Goal: Transaction & Acquisition: Purchase product/service

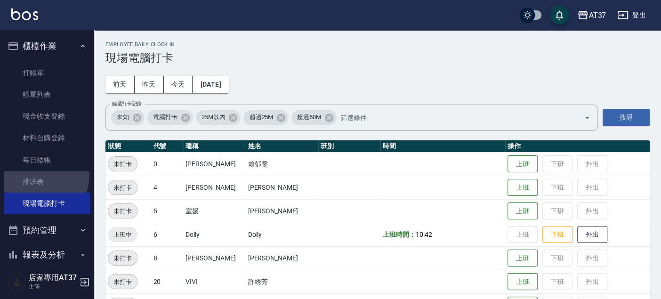
drag, startPoint x: 38, startPoint y: 175, endPoint x: 390, endPoint y: 148, distance: 353.7
click at [38, 175] on link "排班表" at bounding box center [47, 182] width 87 height 22
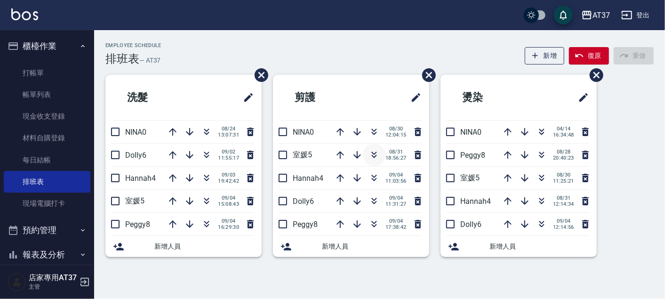
click at [371, 154] on icon "button" at bounding box center [374, 154] width 11 height 11
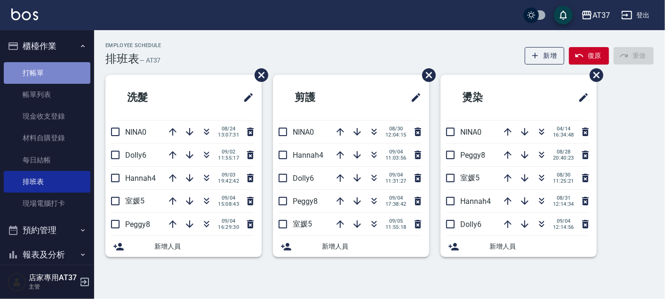
click at [59, 74] on link "打帳單" at bounding box center [47, 73] width 87 height 22
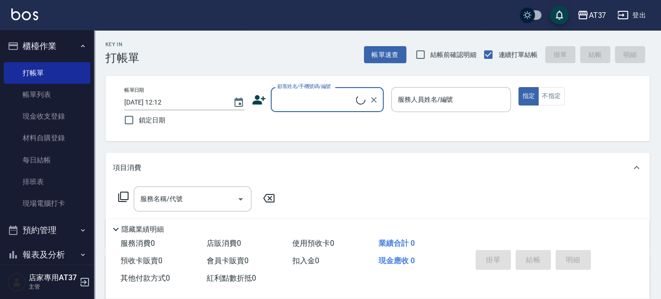
click at [330, 100] on input "顧客姓名/手機號碼/編號" at bounding box center [315, 99] width 81 height 16
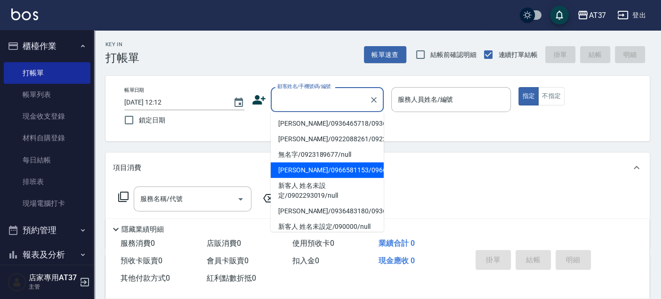
click at [344, 178] on li "[PERSON_NAME]/0966581153/0966581153" at bounding box center [327, 170] width 113 height 16
type input "[PERSON_NAME]/0966581153/0966581153"
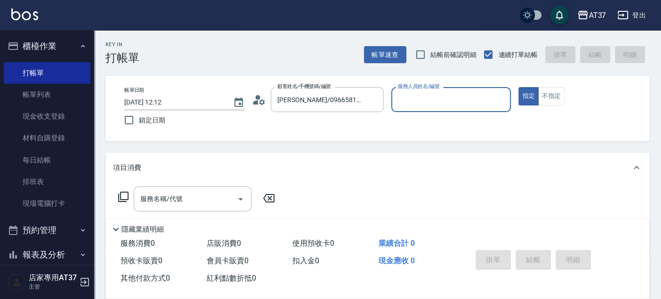
type input "[PERSON_NAME]-0"
click at [371, 99] on icon "Clear" at bounding box center [373, 99] width 9 height 9
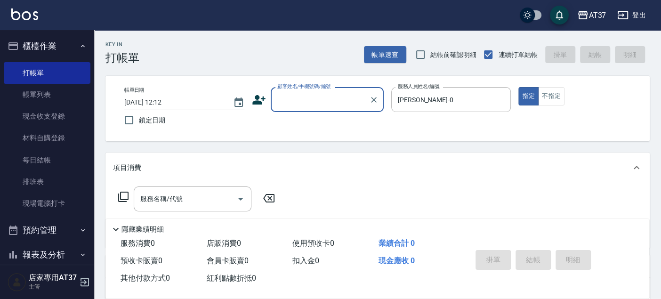
click at [343, 105] on input "顧客姓名/手機號碼/編號" at bounding box center [320, 99] width 90 height 16
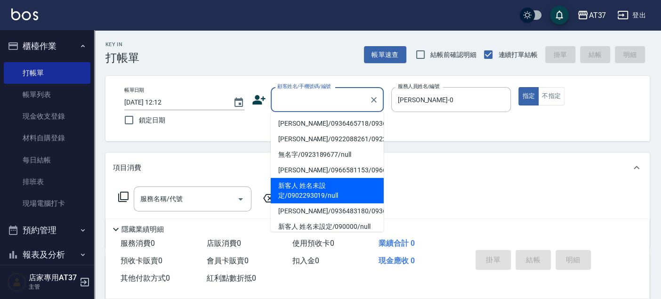
click at [334, 235] on div "使用預收卡 0" at bounding box center [332, 243] width 86 height 17
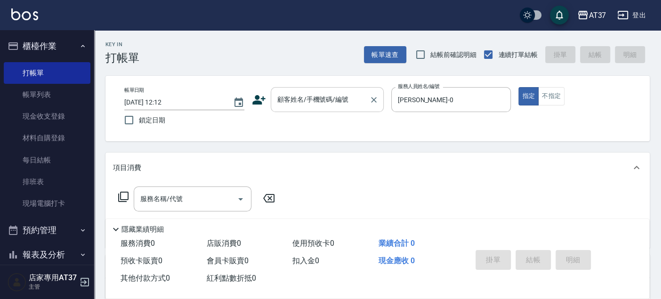
click at [366, 106] on div "顧客姓名/手機號碼/編號" at bounding box center [327, 99] width 113 height 25
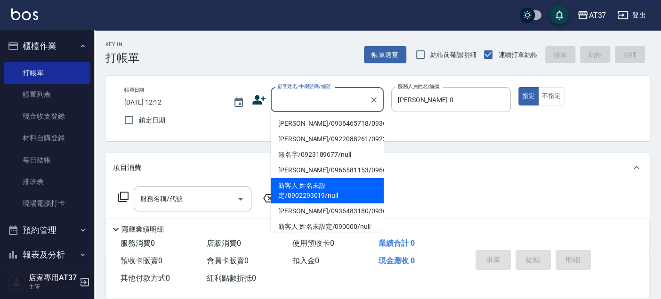
click at [348, 232] on div "隱藏業績明細" at bounding box center [379, 229] width 539 height 11
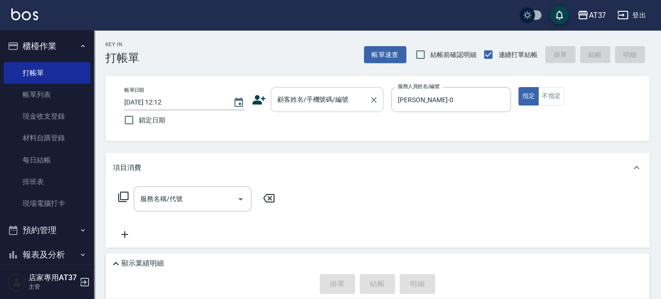
drag, startPoint x: 341, startPoint y: 98, endPoint x: 341, endPoint y: 108, distance: 10.4
click at [341, 98] on div "顧客姓名/手機號碼/編號 顧客姓名/手機號碼/編號" at bounding box center [327, 99] width 113 height 25
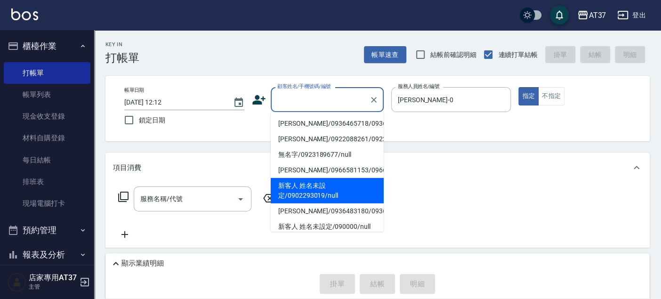
click at [338, 203] on li "新客人 姓名未設定/0902293019/null" at bounding box center [327, 190] width 113 height 25
type input "新客人 姓名未設定/0902293019/null"
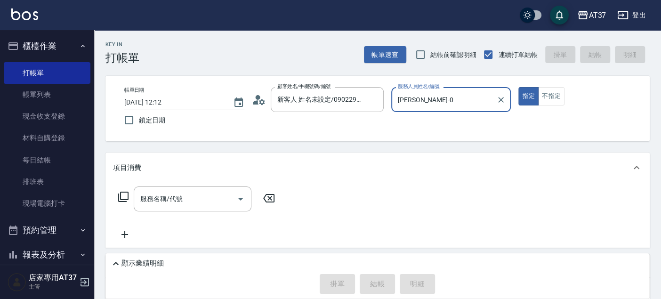
click at [432, 102] on input "[PERSON_NAME]-0" at bounding box center [443, 99] width 97 height 16
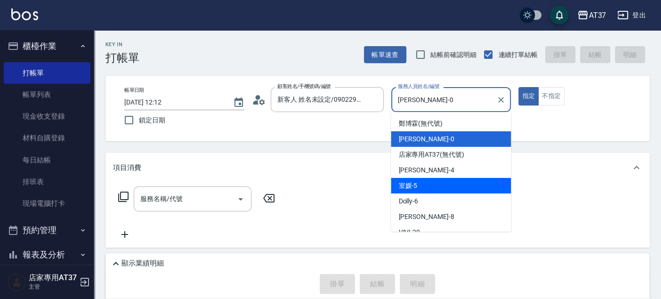
click at [441, 188] on div "室媛 -5" at bounding box center [451, 186] width 120 height 16
type input "室媛-5"
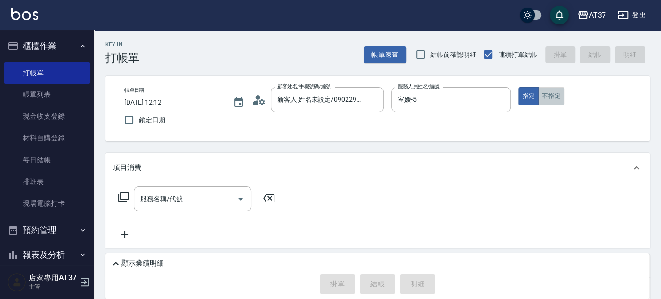
click at [546, 98] on button "不指定" at bounding box center [551, 96] width 26 height 18
click at [148, 201] on div "服務名稱/代號 服務名稱/代號" at bounding box center [193, 198] width 118 height 25
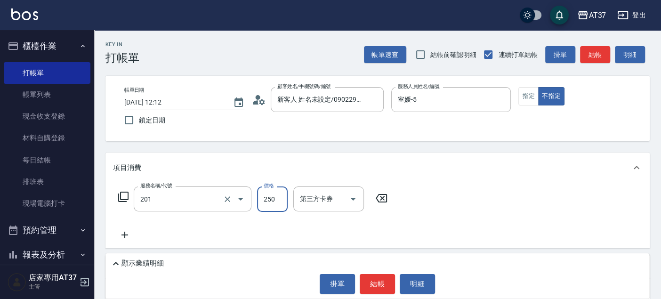
type input "B級單剪(201)"
click at [589, 44] on div "Key In 打帳單 帳單速查 結帳前確認明細 連續打單結帳 掛單 結帳 明細" at bounding box center [372, 47] width 556 height 34
click at [585, 60] on button "結帳" at bounding box center [595, 54] width 30 height 17
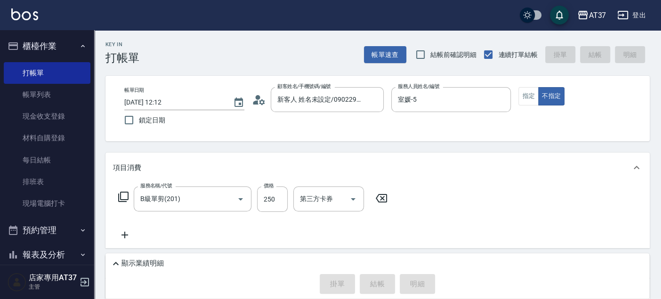
type input "[DATE] 12:13"
